Goal: Information Seeking & Learning: Learn about a topic

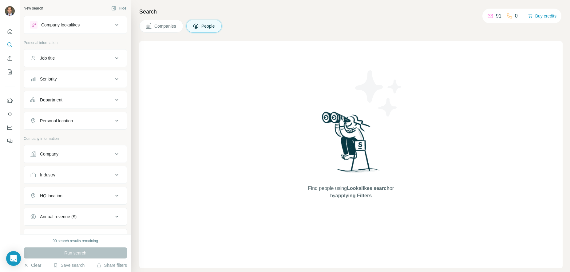
click at [94, 31] on button "Company lookalikes" at bounding box center [75, 25] width 103 height 15
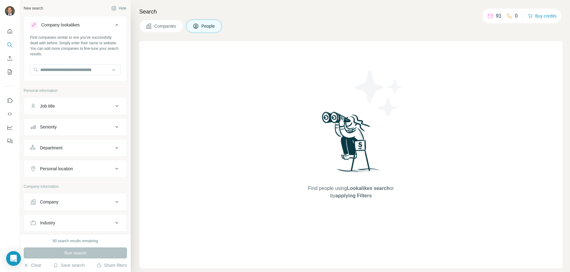
click at [94, 31] on button "Company lookalikes" at bounding box center [75, 26] width 103 height 17
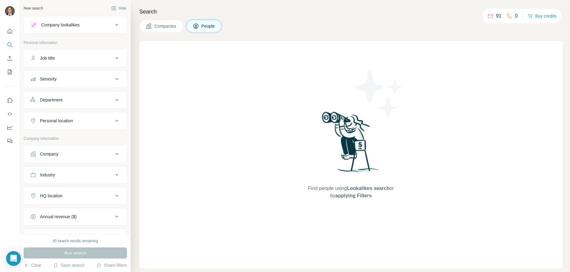
click at [80, 24] on div "Company lookalikes" at bounding box center [60, 25] width 38 height 6
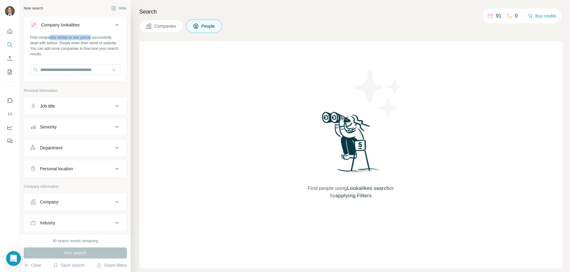
drag, startPoint x: 56, startPoint y: 36, endPoint x: 105, endPoint y: 36, distance: 49.5
click at [105, 36] on div "Find companies similar to one you've successfully dealt with before. Simply ent…" at bounding box center [75, 46] width 90 height 22
drag, startPoint x: 64, startPoint y: 44, endPoint x: 116, endPoint y: 44, distance: 52.2
click at [116, 44] on div "Find companies similar to one you've successfully dealt with before. Simply ent…" at bounding box center [75, 57] width 103 height 45
drag, startPoint x: 61, startPoint y: 48, endPoint x: 108, endPoint y: 52, distance: 47.8
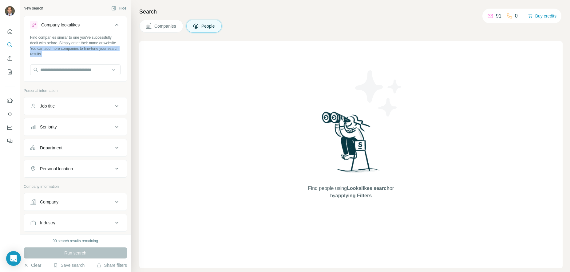
click at [108, 52] on div "Find companies similar to one you've successfully dealt with before. Simply ent…" at bounding box center [75, 46] width 90 height 22
click at [77, 72] on input "text" at bounding box center [75, 69] width 90 height 11
click at [167, 30] on button "Companies" at bounding box center [161, 26] width 44 height 13
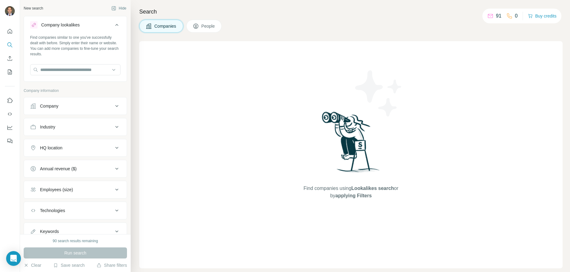
click at [206, 29] on span "People" at bounding box center [208, 26] width 14 height 6
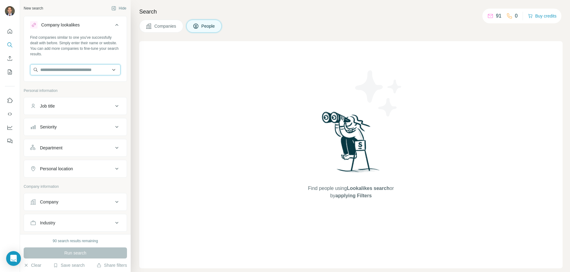
drag, startPoint x: 74, startPoint y: 70, endPoint x: 71, endPoint y: 73, distance: 3.7
click at [73, 70] on input "text" at bounding box center [75, 69] width 90 height 11
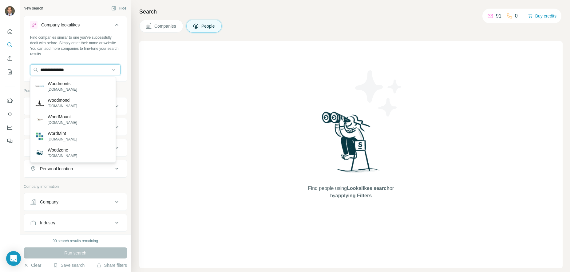
type input "**********"
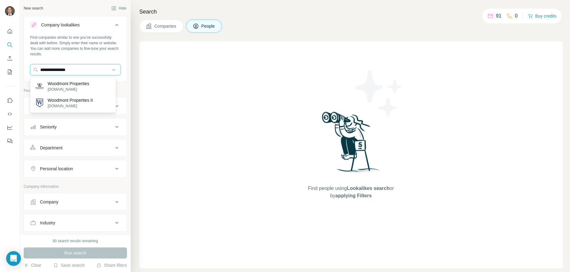
drag, startPoint x: 83, startPoint y: 69, endPoint x: 25, endPoint y: 75, distance: 58.9
click at [25, 75] on div "**********" at bounding box center [75, 57] width 103 height 45
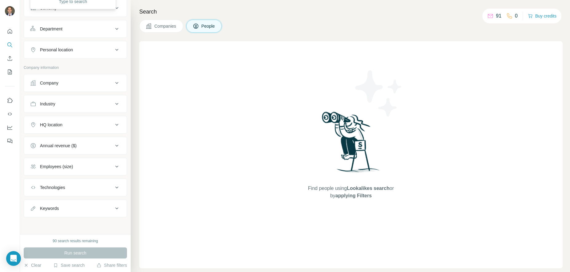
scroll to position [119, 0]
click at [84, 253] on div "Run search" at bounding box center [75, 252] width 103 height 11
click at [94, 80] on div "Company" at bounding box center [71, 83] width 83 height 6
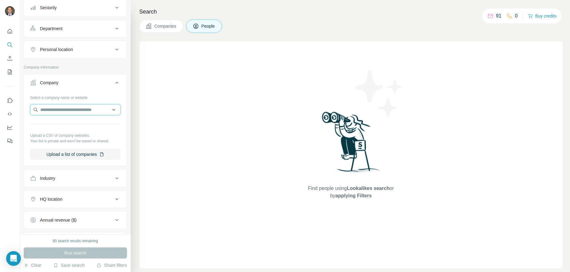
click at [82, 110] on input "text" at bounding box center [75, 109] width 90 height 11
type input "**********"
